Goal: Task Accomplishment & Management: Use online tool/utility

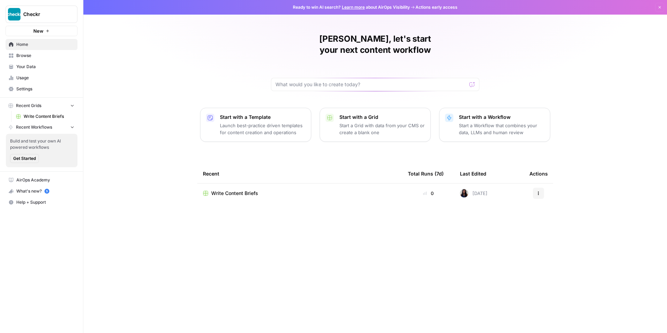
click at [253, 190] on span "Write Content Briefs" at bounding box center [234, 193] width 47 height 7
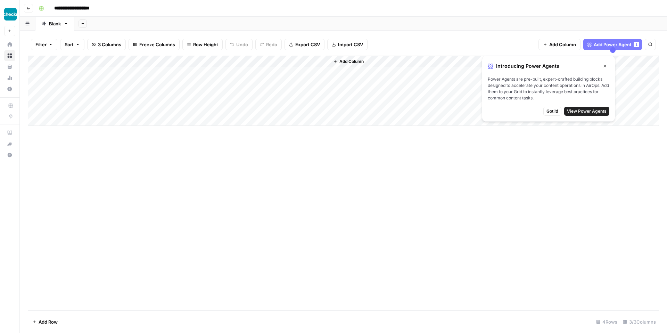
click at [606, 64] on icon "button" at bounding box center [604, 66] width 4 height 4
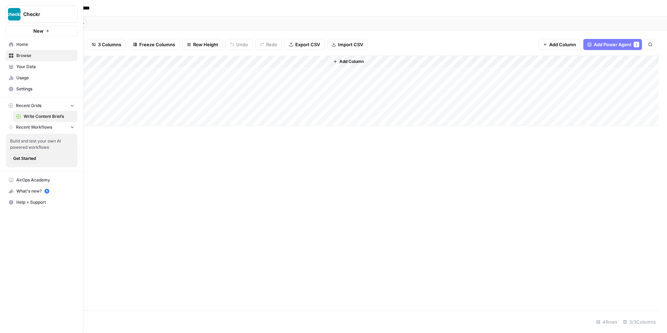
click at [24, 45] on span "Home" at bounding box center [45, 44] width 58 height 6
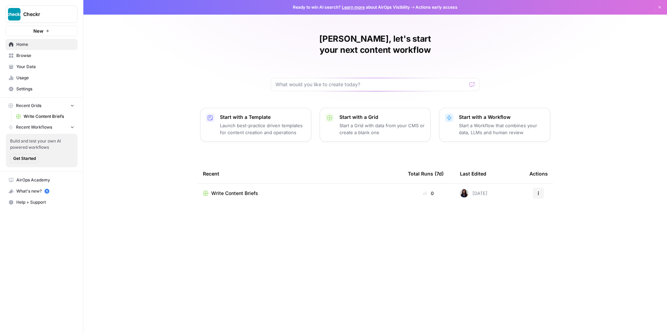
click at [255, 122] on p "Launch best-practice driven templates for content creation and operations" at bounding box center [262, 129] width 85 height 14
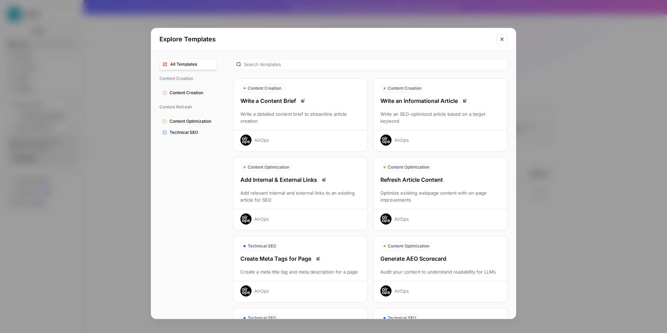
click at [419, 116] on div "Write an SEO-optimized article based on a target keyword" at bounding box center [440, 117] width 134 height 14
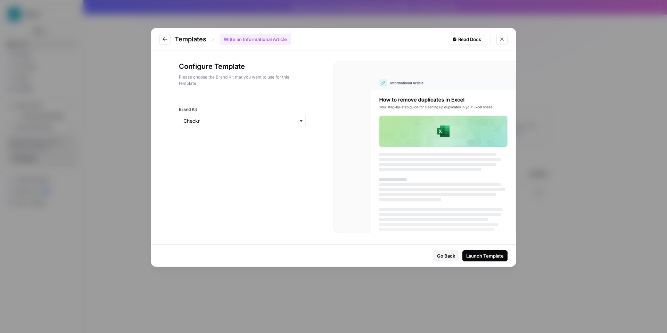
click at [483, 253] on div "Launch Template" at bounding box center [485, 255] width 38 height 7
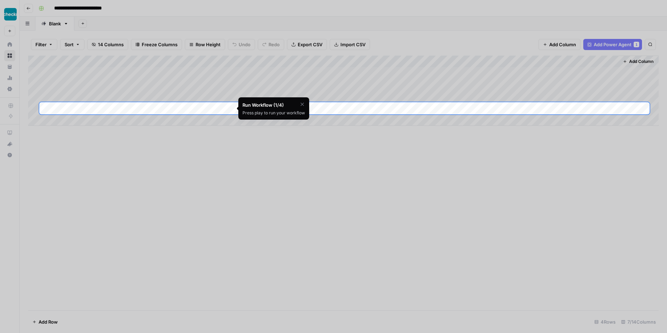
click at [302, 104] on icon "button" at bounding box center [302, 104] width 6 height 6
click at [290, 122] on span "Skip Tutorial" at bounding box center [284, 122] width 22 height 6
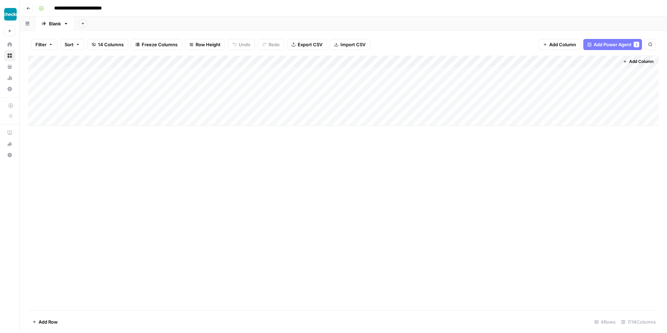
click at [180, 60] on div "Add Column" at bounding box center [343, 91] width 630 height 70
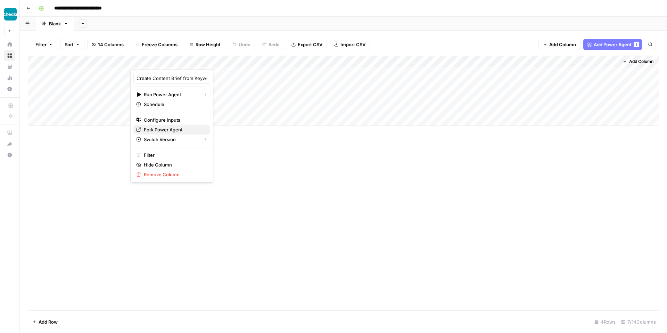
click at [164, 131] on span "Fork Power Agent" at bounding box center [174, 129] width 61 height 7
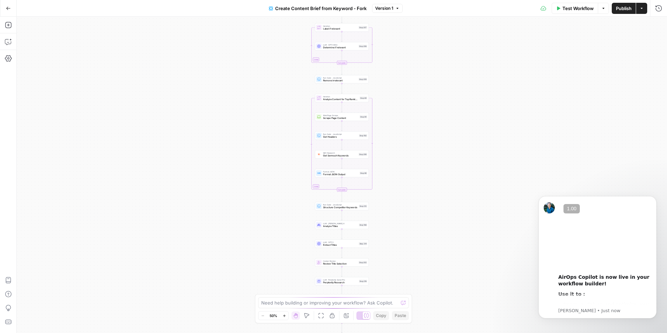
click at [284, 315] on icon "button" at bounding box center [284, 316] width 4 height 4
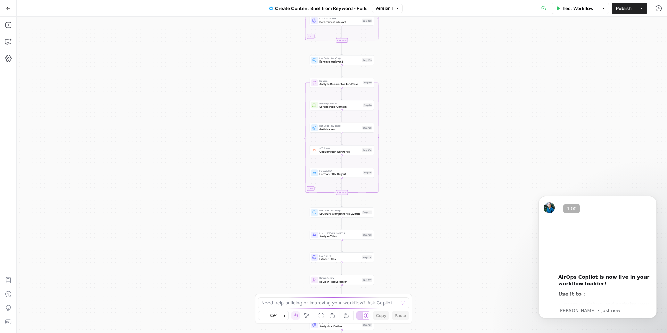
click at [284, 315] on icon "button" at bounding box center [284, 316] width 4 height 4
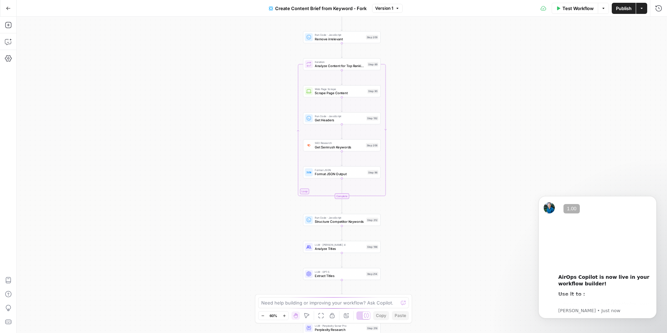
click at [284, 315] on icon "button" at bounding box center [284, 316] width 4 height 4
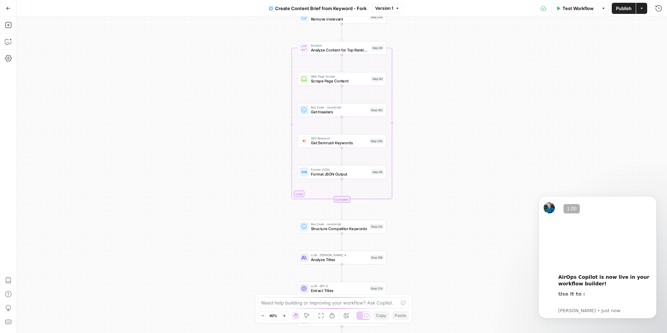
click at [284, 315] on icon "button" at bounding box center [284, 316] width 4 height 4
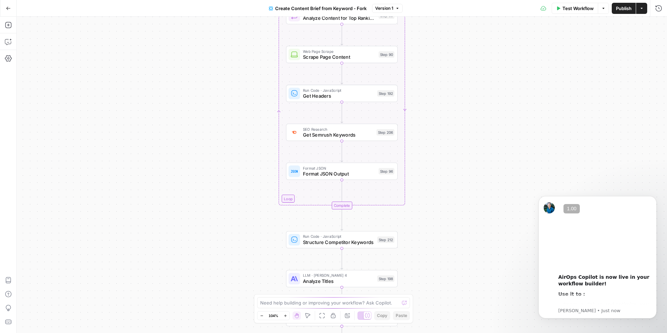
click at [284, 315] on icon "button" at bounding box center [285, 316] width 4 height 4
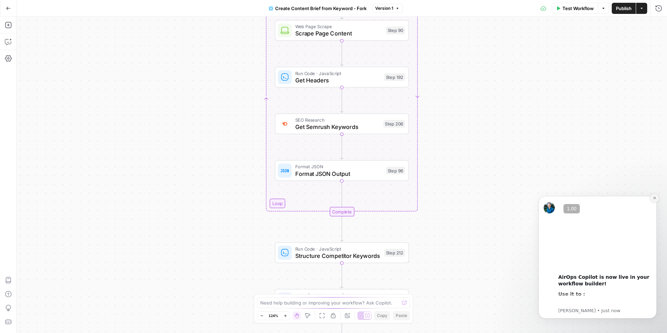
click at [657, 197] on button "Dismiss notification" at bounding box center [654, 197] width 9 height 9
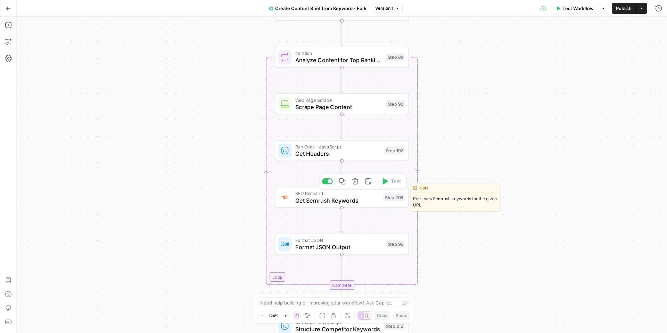
click at [358, 201] on span "Get Semrush Keywords" at bounding box center [337, 200] width 85 height 9
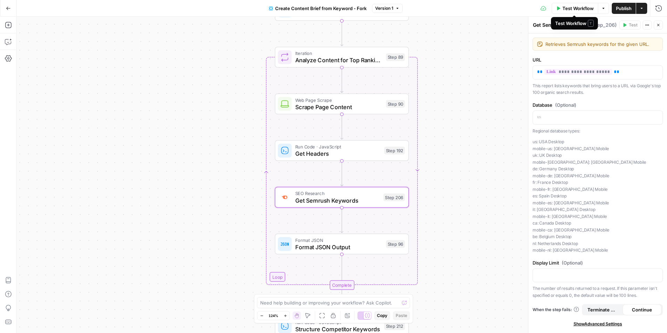
click at [570, 9] on span "Test Workflow" at bounding box center [577, 8] width 31 height 7
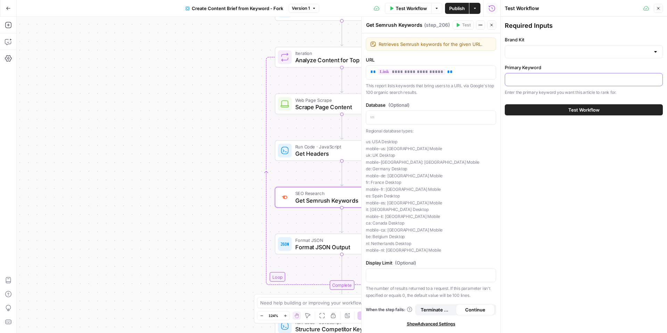
click at [541, 83] on input "Primary Keyword" at bounding box center [583, 79] width 149 height 7
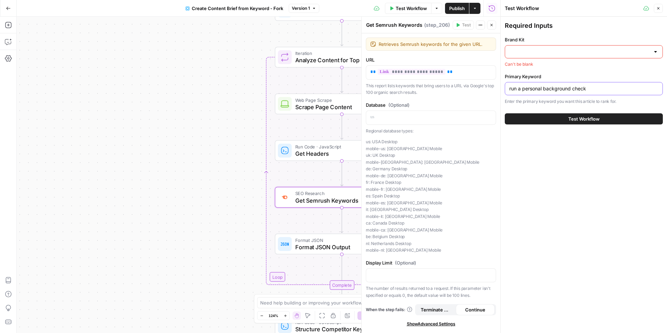
type input "run a personal background check"
click at [606, 49] on input "Brand Kit" at bounding box center [579, 51] width 141 height 7
click at [562, 72] on span "Checkr" at bounding box center [581, 69] width 143 height 7
type input "Checkr"
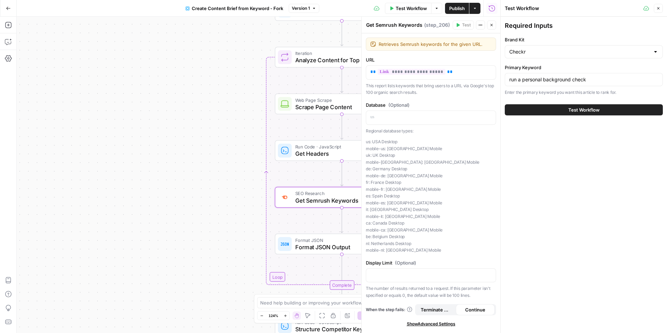
click at [595, 114] on button "Test Workflow" at bounding box center [584, 109] width 158 height 11
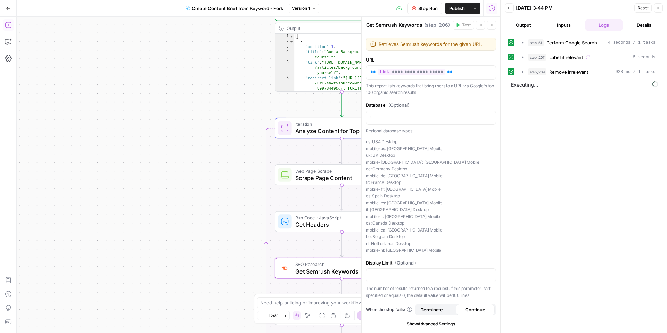
click at [9, 25] on icon "button" at bounding box center [8, 25] width 7 height 7
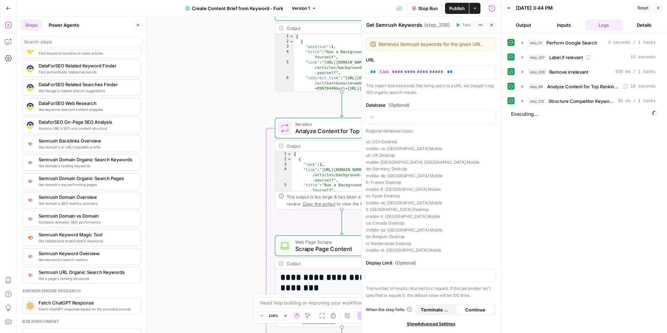
scroll to position [715, 0]
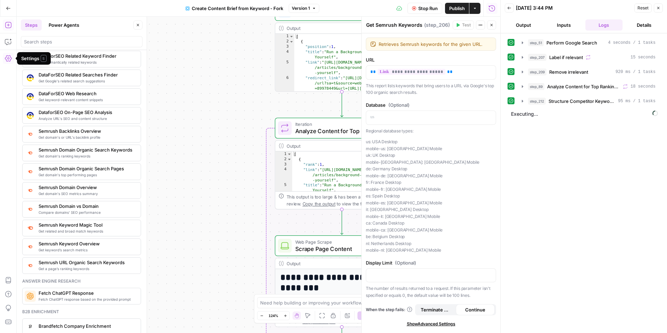
click at [8, 57] on icon "button" at bounding box center [8, 58] width 7 height 7
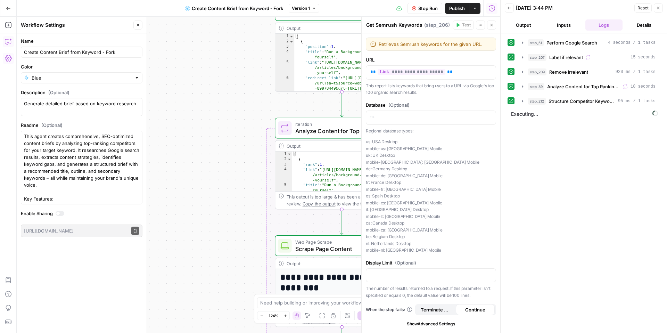
click at [11, 40] on icon "button" at bounding box center [8, 41] width 7 height 7
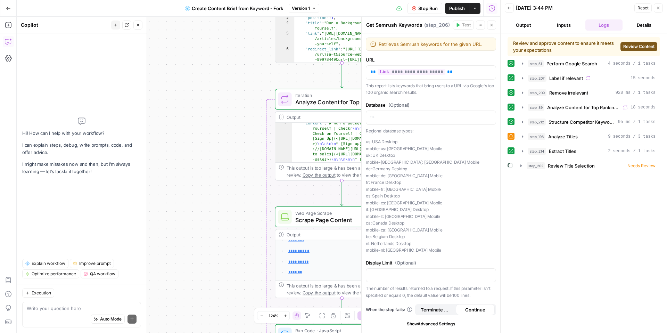
scroll to position [175, 0]
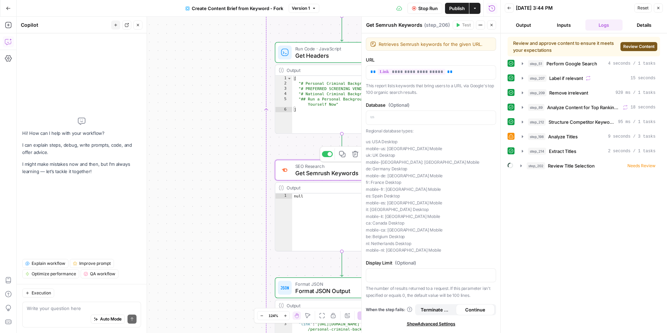
click at [319, 169] on span "Get Semrush Keywords" at bounding box center [337, 173] width 85 height 9
click at [312, 171] on span "Get Semrush Keywords" at bounding box center [337, 173] width 85 height 9
click at [68, 307] on textarea at bounding box center [82, 308] width 110 height 7
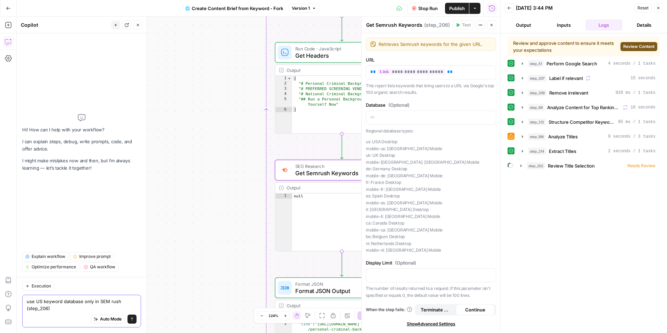
click at [110, 299] on textarea "use US keyword database only in SEM rush (step_206)" at bounding box center [82, 305] width 110 height 14
drag, startPoint x: 109, startPoint y: 299, endPoint x: 102, endPoint y: 300, distance: 6.3
click at [102, 300] on textarea "use US keyword database only in SEMrush (step_206)" at bounding box center [82, 305] width 110 height 14
click at [127, 300] on textarea "use US keyword database only in Semrush (step_206)" at bounding box center [82, 305] width 110 height 14
type textarea "use US keyword database only in Semrush keywords step (step_206)"
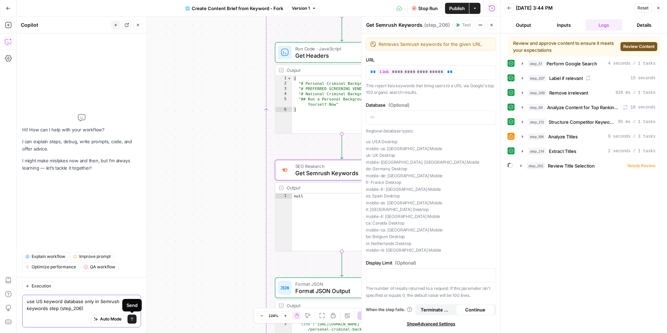
click at [132, 319] on icon "submit" at bounding box center [132, 319] width 4 height 4
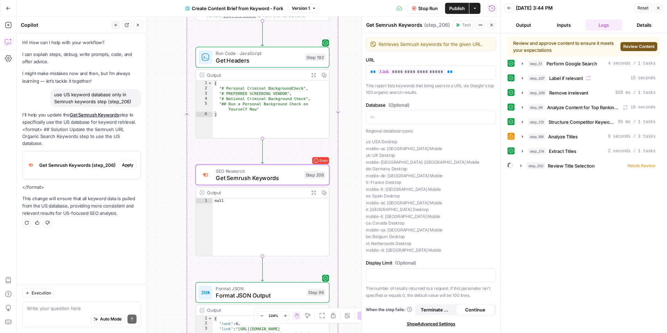
click at [130, 162] on span "Apply" at bounding box center [127, 165] width 11 height 6
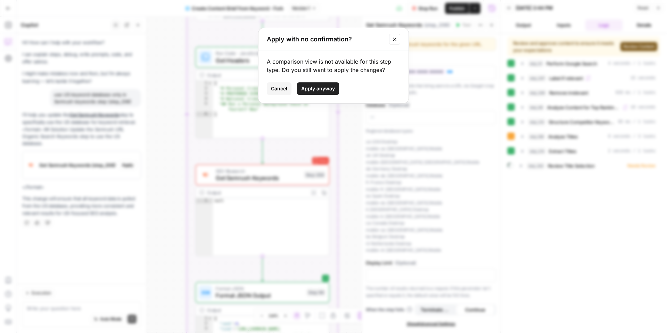
click at [324, 88] on span "Apply anyway" at bounding box center [318, 88] width 34 height 7
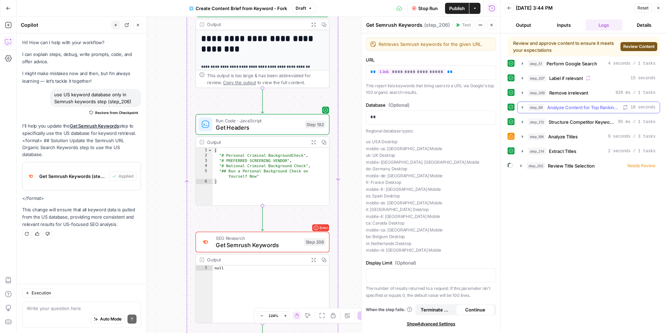
click at [559, 107] on span "Analyze Content for Top Ranking Pages" at bounding box center [583, 107] width 73 height 7
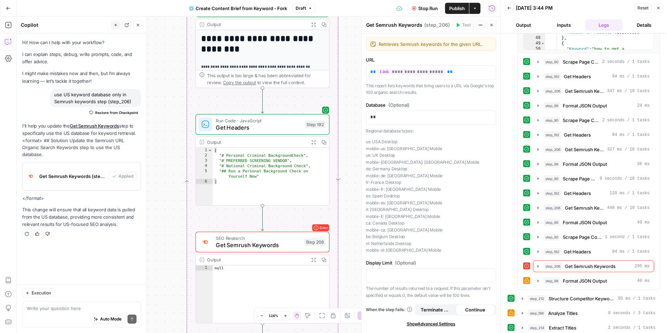
scroll to position [253, 0]
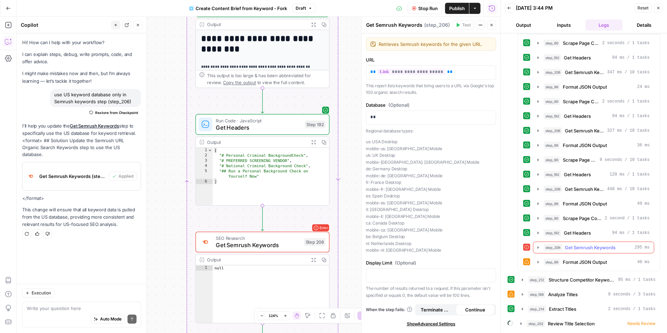
click at [537, 247] on icon "button" at bounding box center [538, 247] width 6 height 6
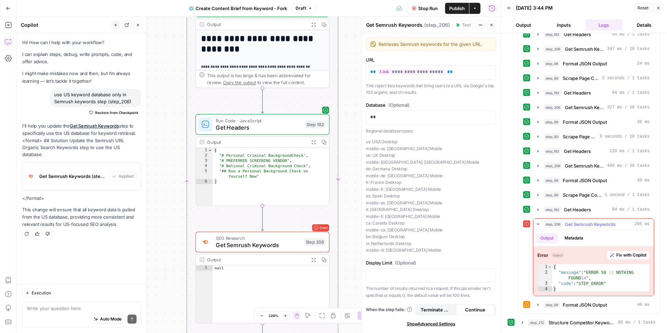
scroll to position [296, 0]
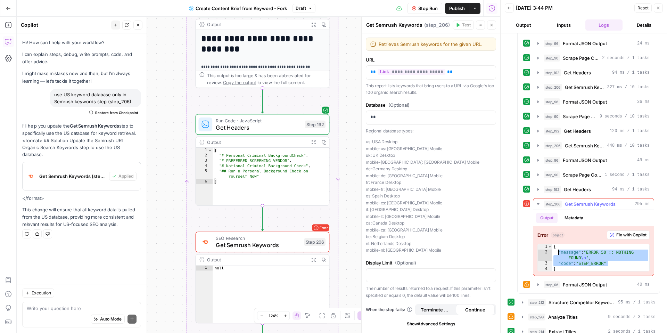
drag, startPoint x: 609, startPoint y: 263, endPoint x: 557, endPoint y: 252, distance: 52.8
click at [557, 252] on div "{ "message" : "ERROR 50 :: NOTHING FOUND \n " , "code" : "STEP_ERROR" }" at bounding box center [600, 263] width 97 height 39
type textarea "**********"
click at [539, 203] on icon "button" at bounding box center [538, 204] width 6 height 6
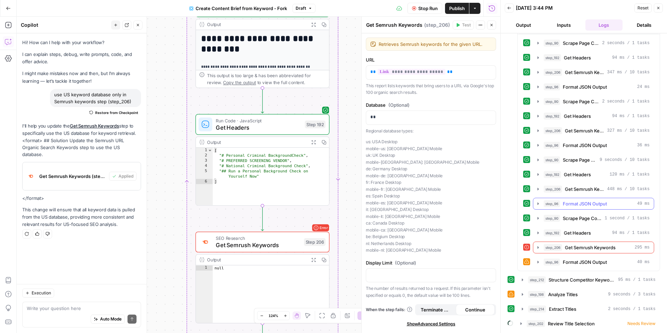
scroll to position [253, 0]
click at [422, 8] on span "Stop Run" at bounding box center [427, 8] width 19 height 7
click at [657, 303] on icon "close" at bounding box center [656, 302] width 3 height 3
click at [657, 10] on icon "button" at bounding box center [658, 8] width 4 height 4
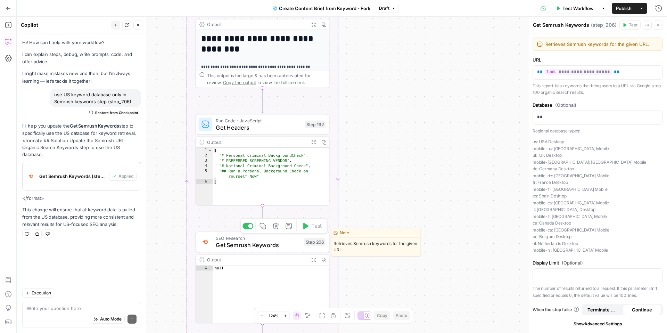
click at [252, 247] on span "Get Semrush Keywords" at bounding box center [258, 245] width 85 height 9
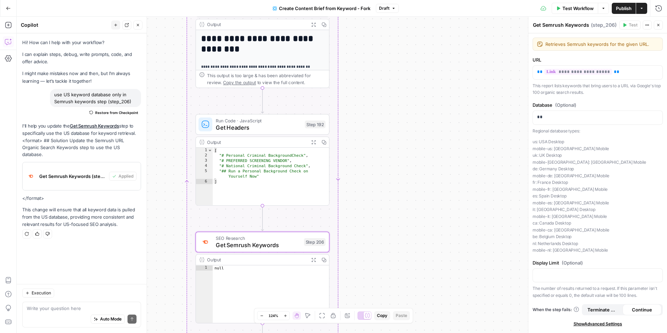
click at [260, 314] on icon "button" at bounding box center [262, 316] width 4 height 4
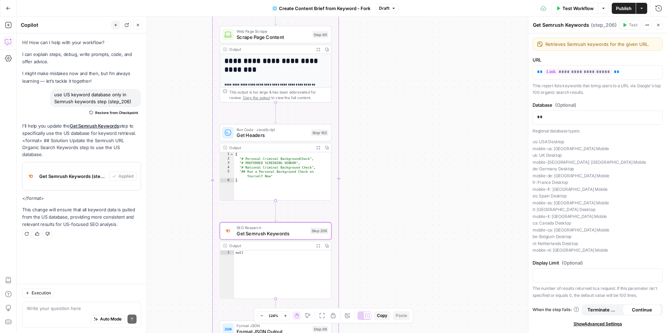
click at [260, 314] on icon "button" at bounding box center [262, 316] width 4 height 4
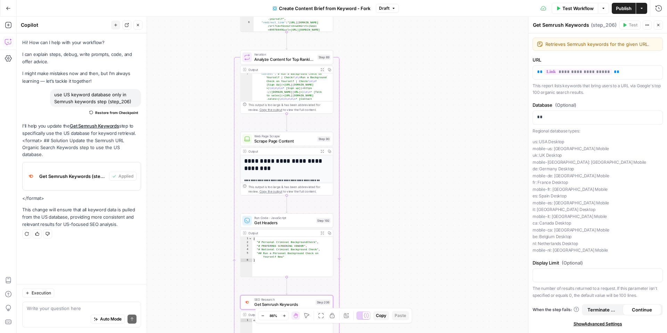
scroll to position [56, 0]
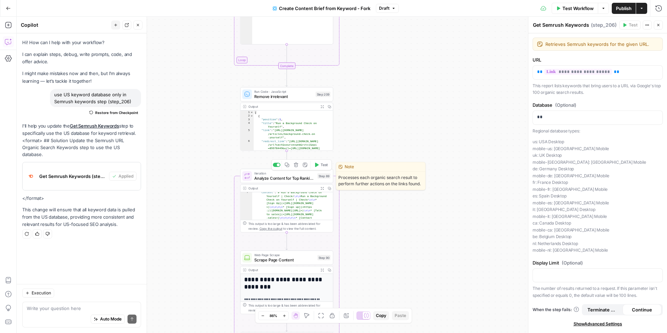
click at [285, 177] on span "Analyze Content for Top Ranking Pages" at bounding box center [284, 178] width 61 height 6
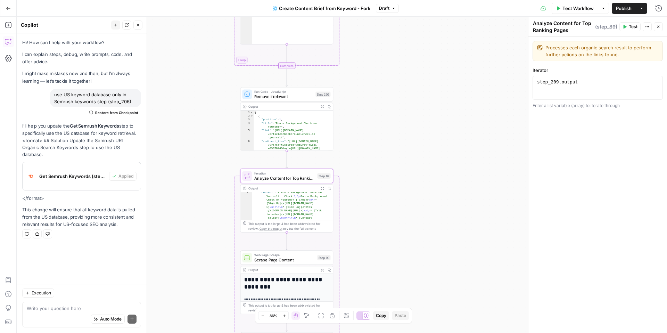
click at [628, 27] on span "Test" at bounding box center [632, 27] width 9 height 6
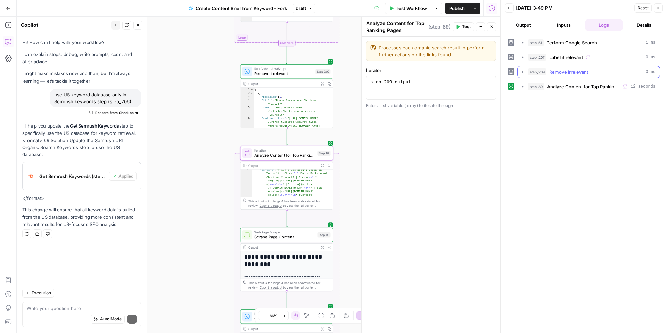
click at [522, 72] on icon "button" at bounding box center [522, 71] width 1 height 2
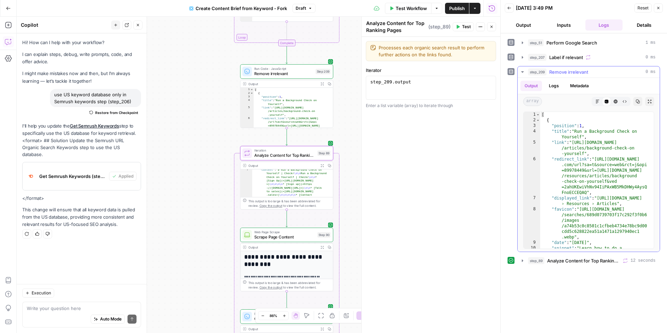
click at [522, 72] on icon "button" at bounding box center [522, 71] width 2 height 1
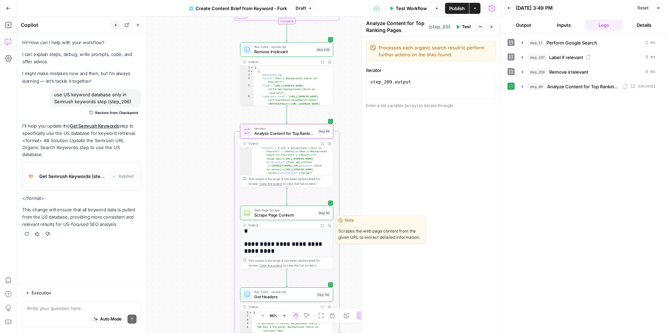
scroll to position [109, 0]
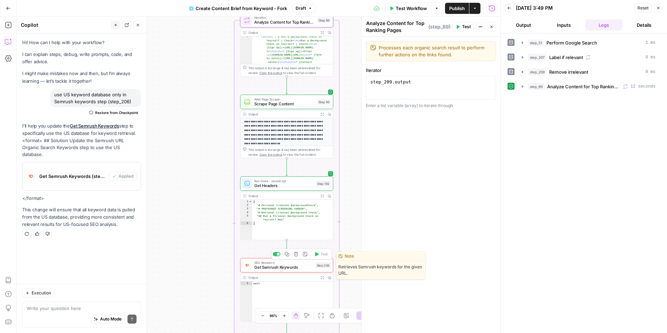
click at [304, 265] on span "Get Semrush Keywords" at bounding box center [283, 267] width 59 height 6
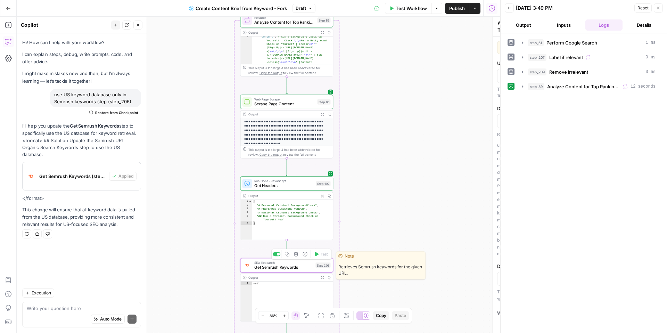
type textarea "Get Semrush Keywords"
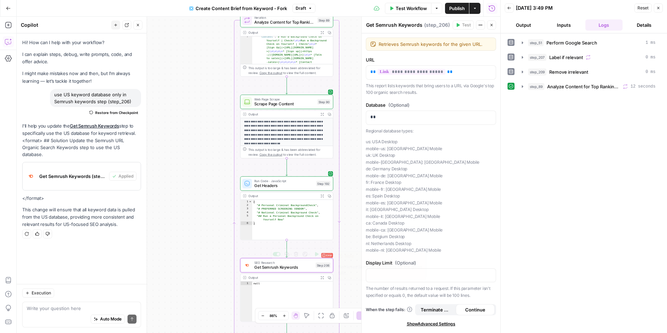
click at [271, 267] on span "Get Semrush Keywords" at bounding box center [283, 267] width 59 height 6
click at [512, 86] on icon at bounding box center [510, 86] width 5 height 5
click at [522, 86] on icon "button" at bounding box center [522, 86] width 1 height 2
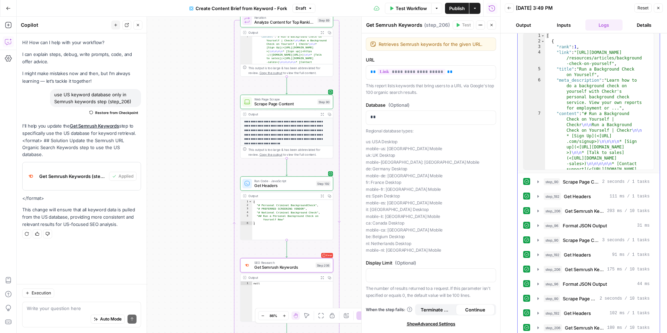
scroll to position [174, 0]
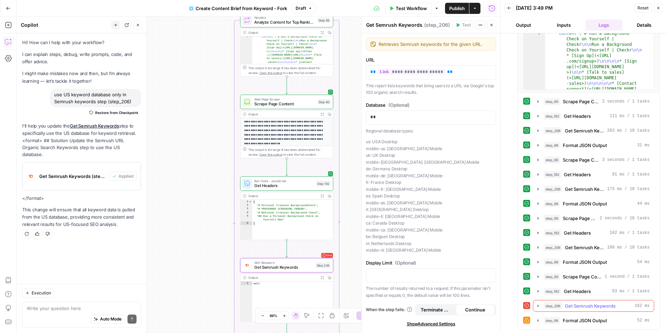
click at [538, 305] on icon "button" at bounding box center [537, 305] width 1 height 2
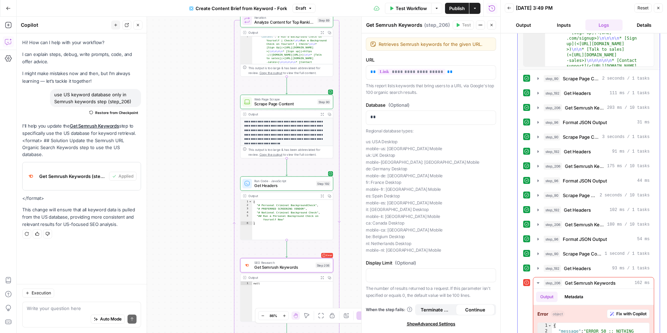
scroll to position [240, 0]
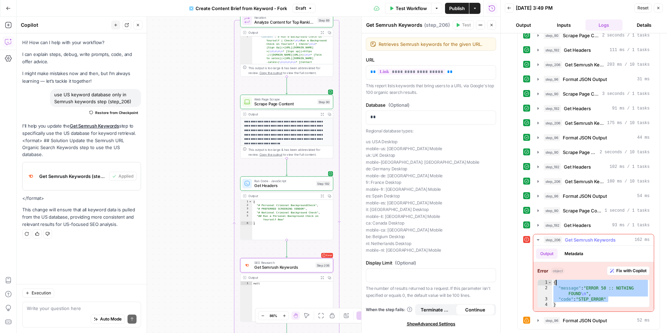
drag, startPoint x: 611, startPoint y: 299, endPoint x: 554, endPoint y: 284, distance: 59.2
click at [554, 284] on div "{ "message" : "ERROR 50 :: NOTHING FOUND \n " , "code" : "STEP_ERROR" }" at bounding box center [600, 299] width 97 height 39
type textarea "**********"
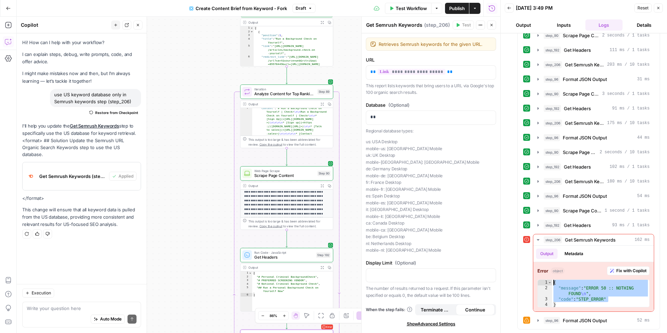
scroll to position [175, 0]
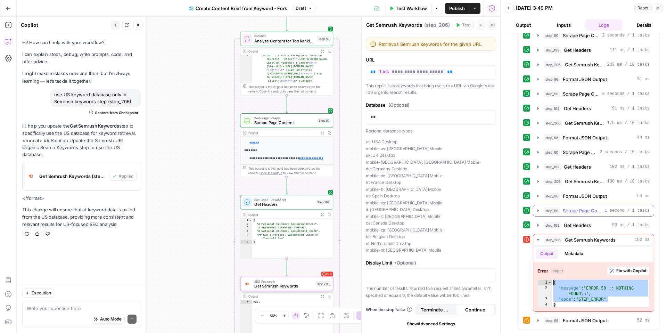
click at [580, 208] on span "Scrape Page Content" at bounding box center [582, 210] width 39 height 7
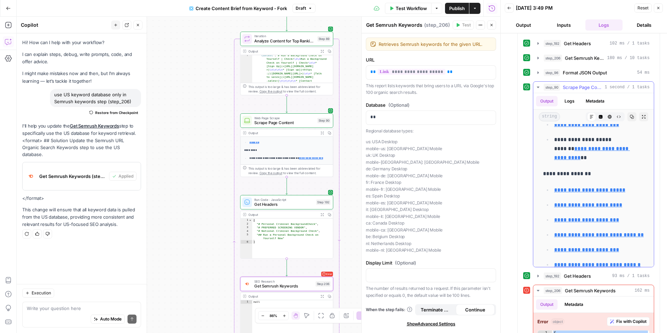
scroll to position [647, 0]
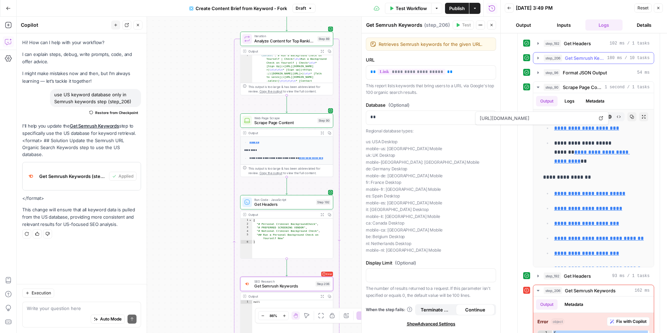
click at [538, 57] on icon "button" at bounding box center [537, 58] width 1 height 2
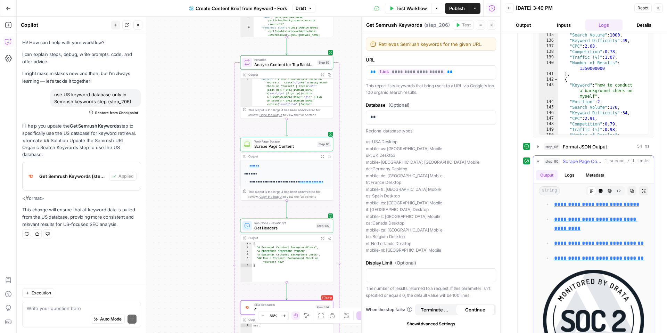
scroll to position [894, 0]
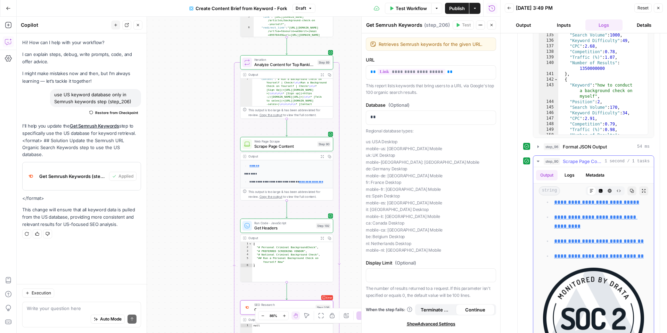
click at [539, 159] on icon "button" at bounding box center [538, 161] width 6 height 6
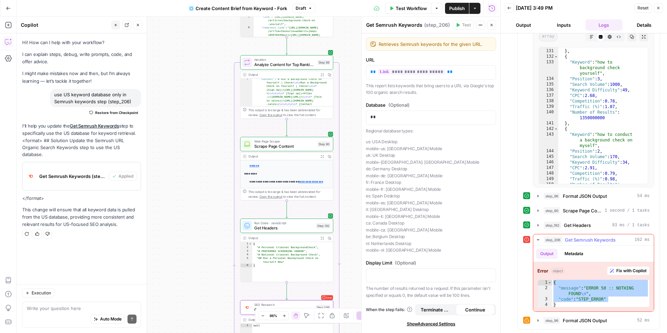
click at [634, 268] on span "Fix with Copilot" at bounding box center [631, 270] width 30 height 6
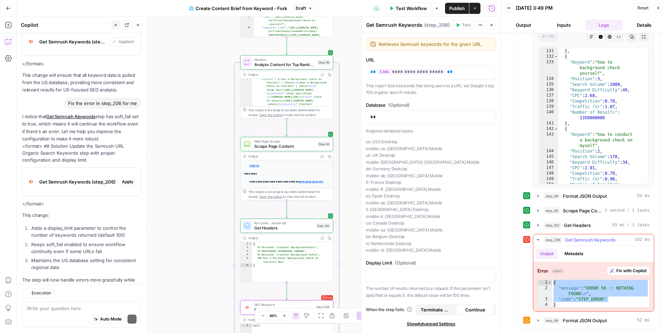
scroll to position [166, 0]
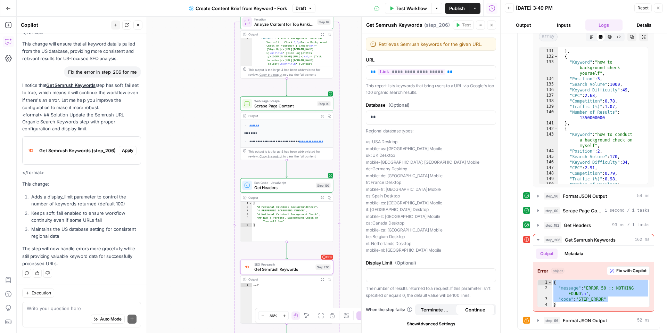
click at [410, 241] on p "us: [GEOGRAPHIC_DATA] Desktop mobile-us: [GEOGRAPHIC_DATA] [GEOGRAPHIC_DATA] [G…" at bounding box center [431, 195] width 130 height 115
click at [660, 8] on button "Close" at bounding box center [657, 7] width 9 height 9
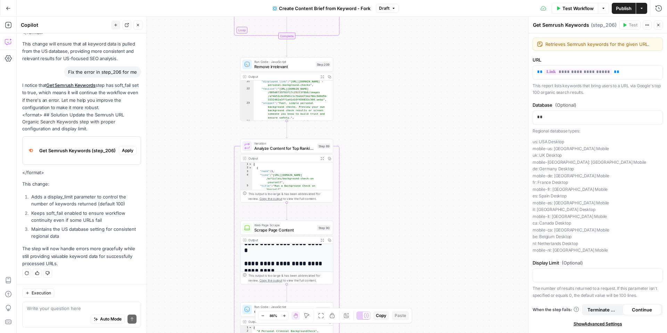
scroll to position [56, 0]
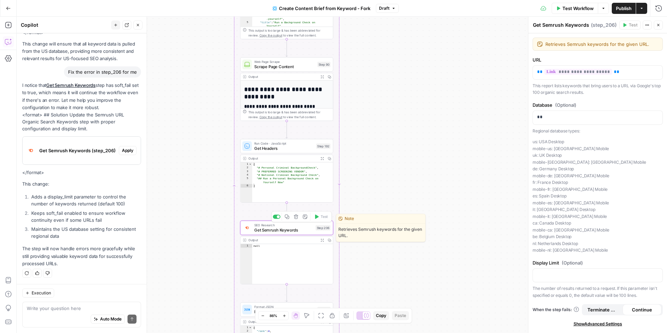
click at [303, 227] on span "Get Semrush Keywords" at bounding box center [283, 230] width 59 height 6
click at [659, 24] on icon "button" at bounding box center [658, 25] width 4 height 4
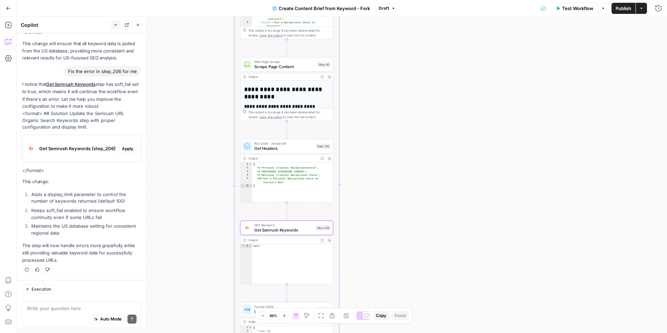
scroll to position [166, 0]
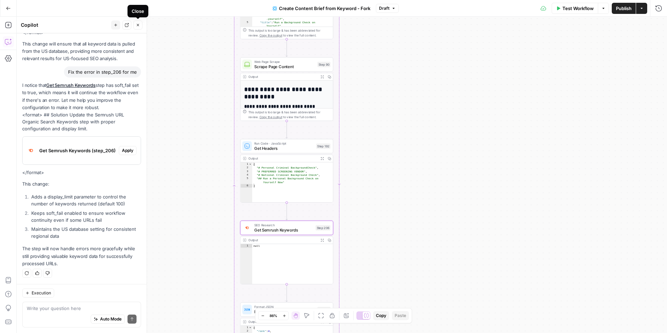
click at [135, 26] on button "Close" at bounding box center [137, 24] width 9 height 9
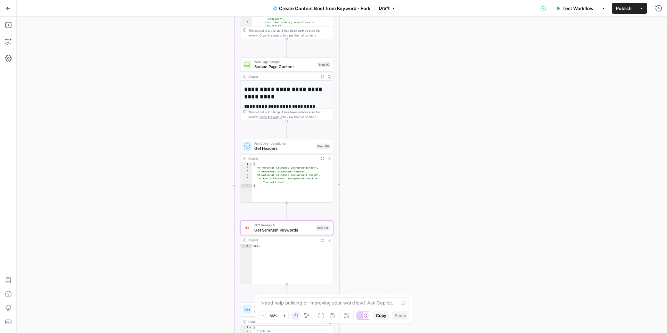
click at [5, 7] on button "Go Back" at bounding box center [8, 8] width 13 height 13
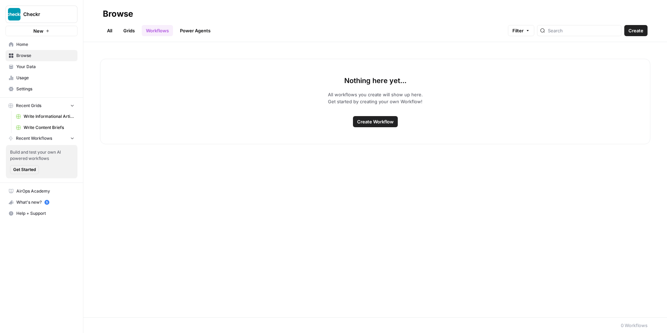
click at [28, 44] on span "Home" at bounding box center [45, 44] width 58 height 6
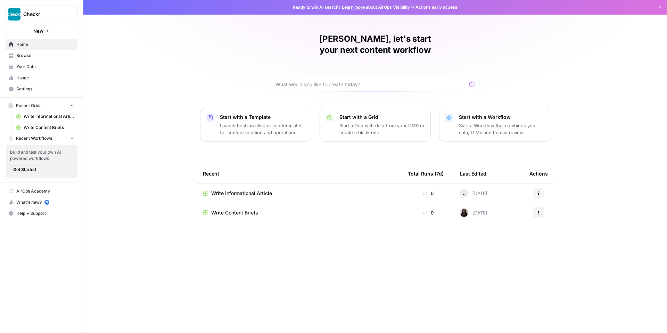
click at [282, 190] on div "Write Informational Article" at bounding box center [300, 193] width 194 height 7
